Goal: Download file/media

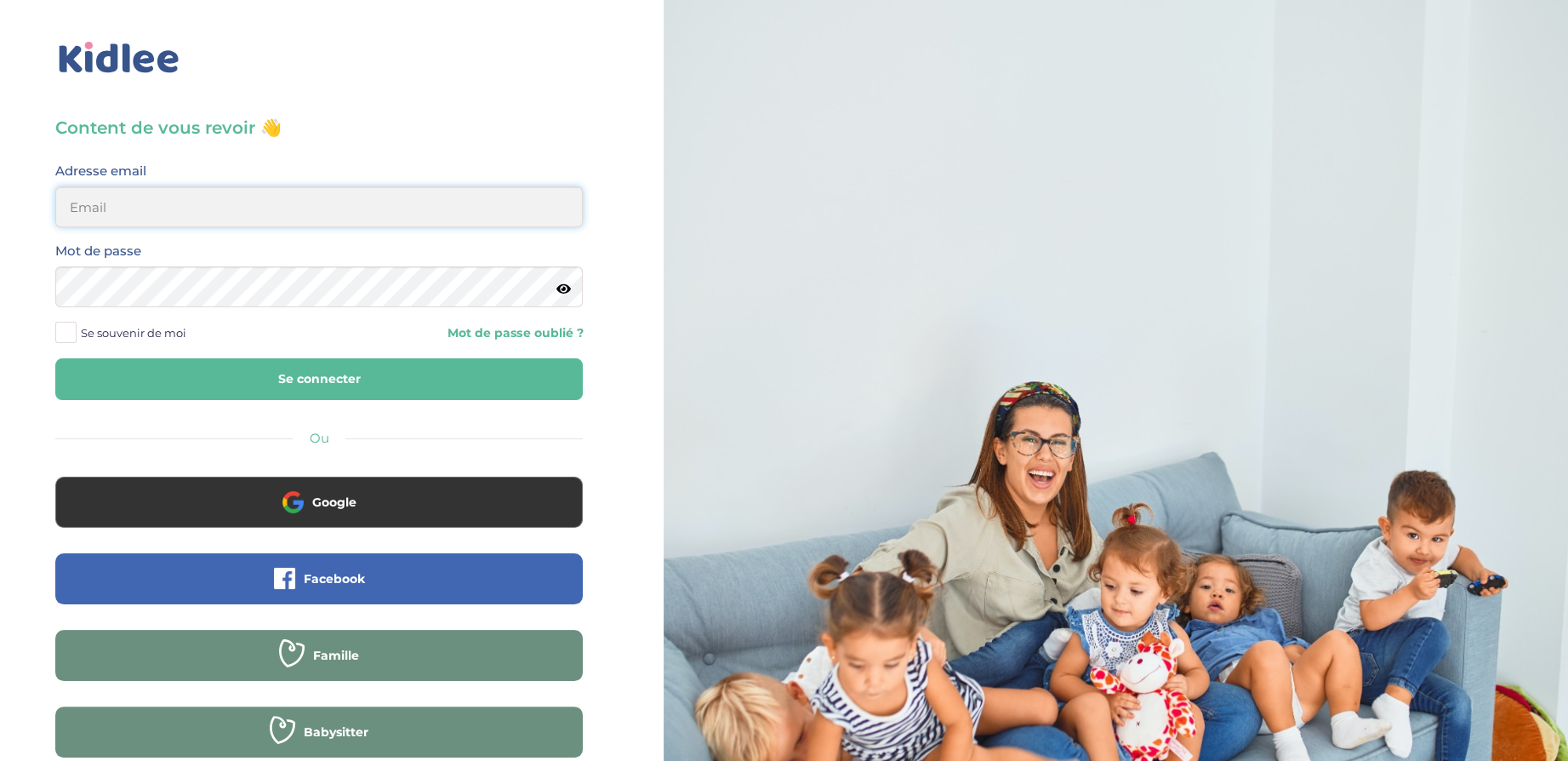
type input "[EMAIL_ADDRESS][DOMAIN_NAME]"
click at [333, 403] on div "Content de vous revoir 👋 Avant de poursuivre veuillez vérifier que tous les cha…" at bounding box center [318, 461] width 527 height 690
click at [328, 390] on button "Se connecter" at bounding box center [318, 379] width 527 height 42
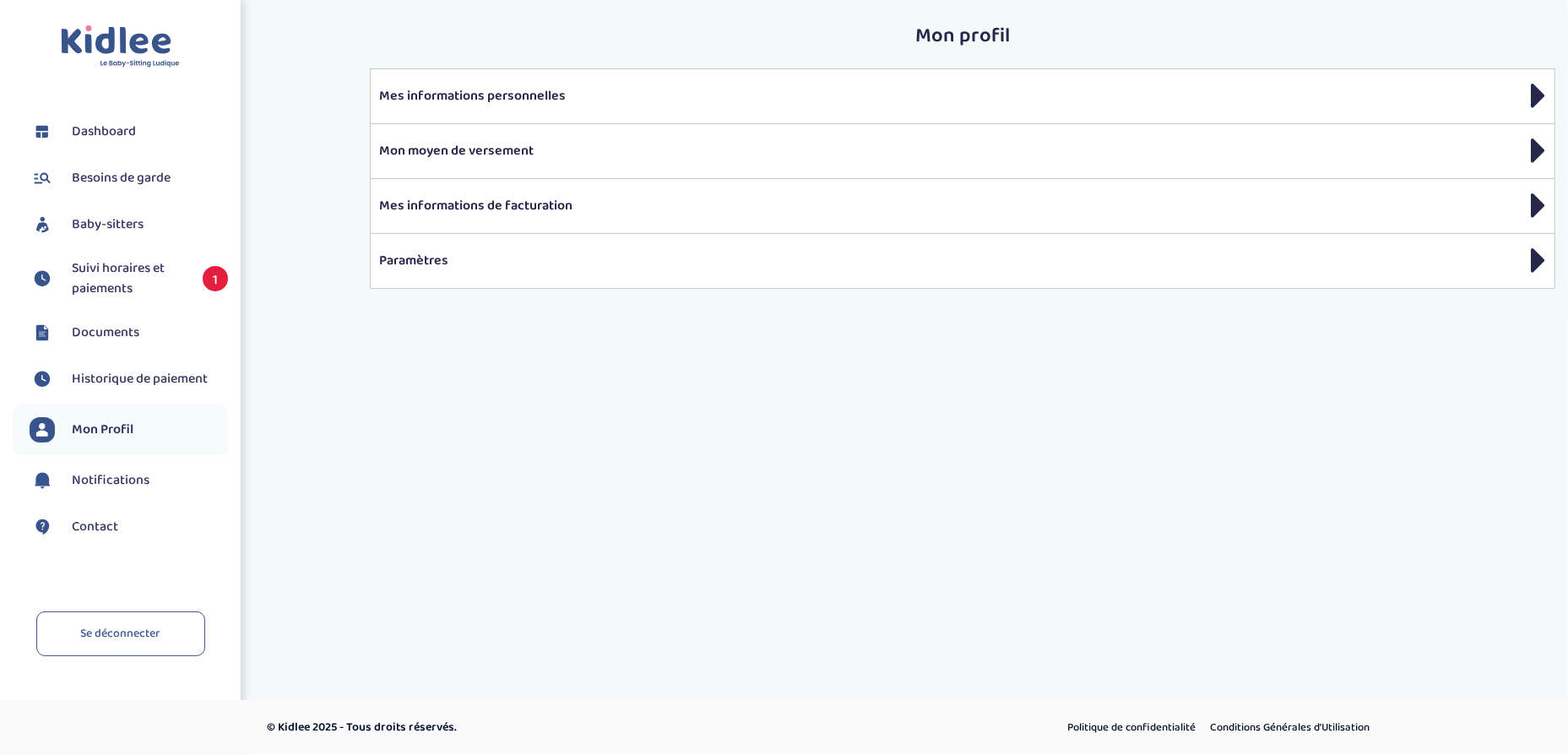
click at [97, 333] on span "Documents" at bounding box center [105, 333] width 68 height 20
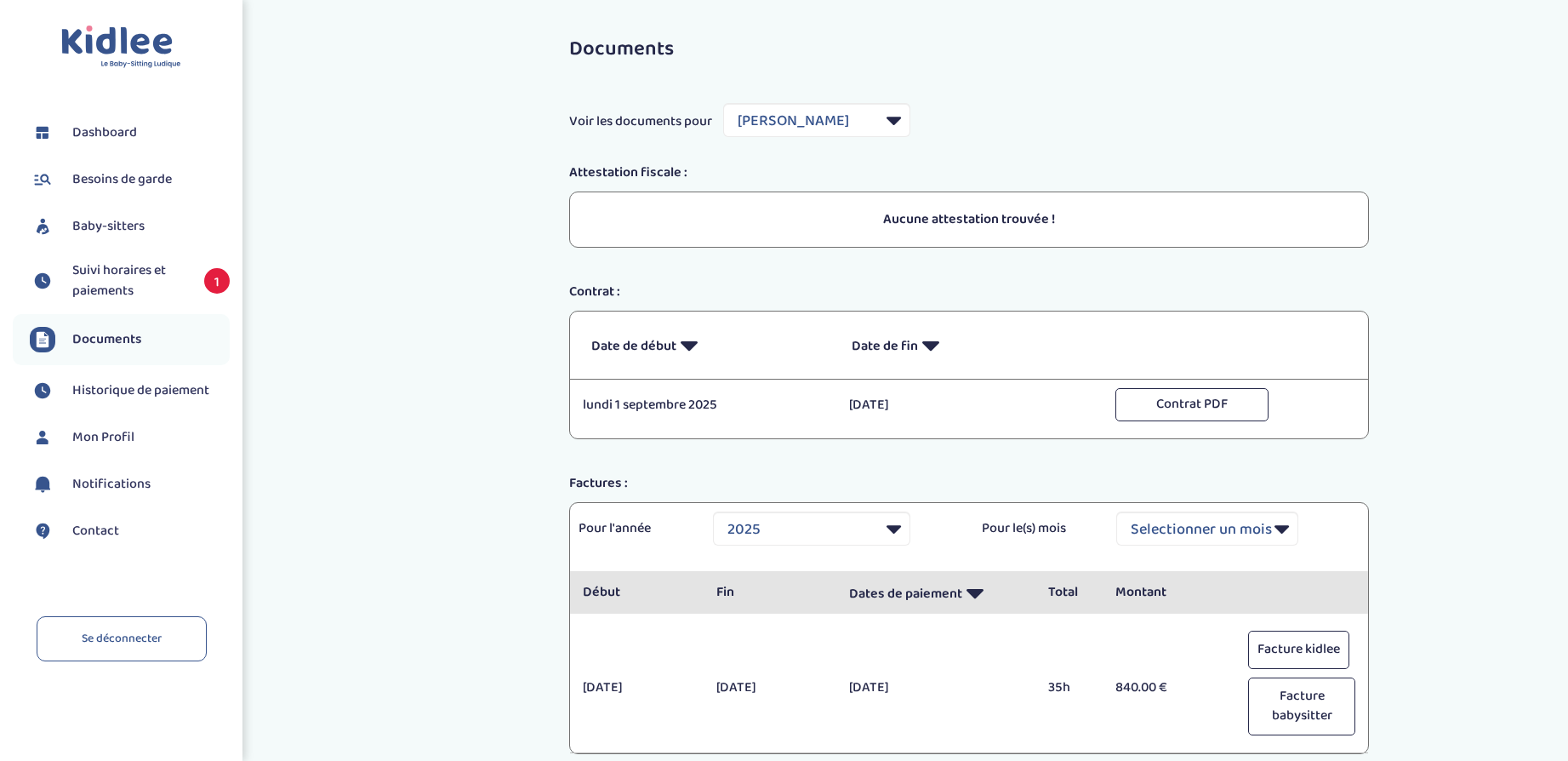
select select "36069"
select select "2025"
click at [1426, 237] on div "Documents Voir les documents pour Filtrer par Baby-sitter Shafiq Malaika Attest…" at bounding box center [969, 413] width 1198 height 776
click at [1301, 711] on button "Facture babysitter" at bounding box center [1302, 707] width 107 height 58
click at [96, 332] on span "Documents" at bounding box center [107, 340] width 69 height 21
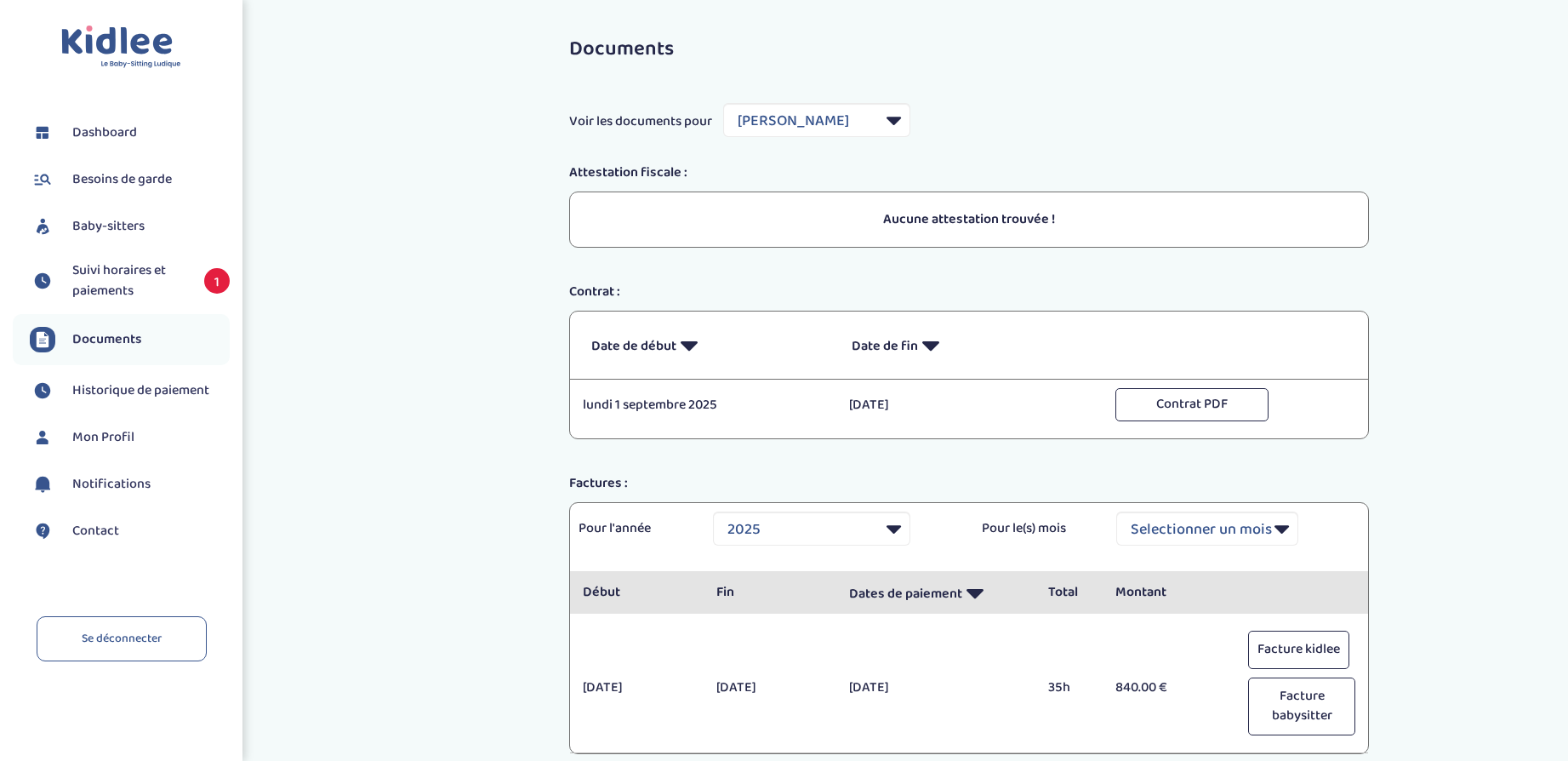
select select "36069"
select select "2025"
click at [1162, 418] on button "Contrat PDF" at bounding box center [1192, 404] width 154 height 33
